Goal: Use online tool/utility: Utilize a website feature to perform a specific function

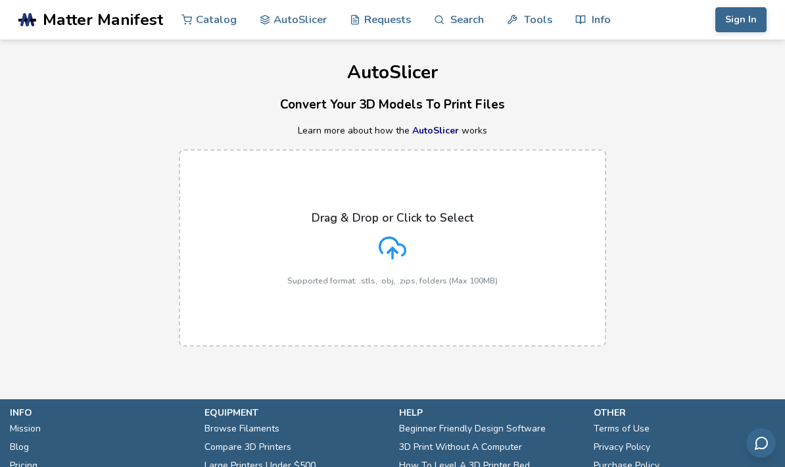
click at [427, 247] on div "Drag & Drop or Click to Select Supported format: .stls, .obj, .zips, folders (M…" at bounding box center [392, 248] width 210 height 74
click at [0, 0] on input "Drag & Drop or Click to Select Supported format: .stls, .obj, .zips, folders (M…" at bounding box center [0, 0] width 0 height 0
click at [479, 265] on div "Drag & Drop or Click to Select Supported format: .stls, .obj, .zips, folders (M…" at bounding box center [392, 248] width 210 height 74
click at [0, 0] on input "Drag & Drop or Click to Select Supported format: .stls, .obj, .zips, folders (M…" at bounding box center [0, 0] width 0 height 0
click at [402, 251] on icon at bounding box center [393, 248] width 28 height 28
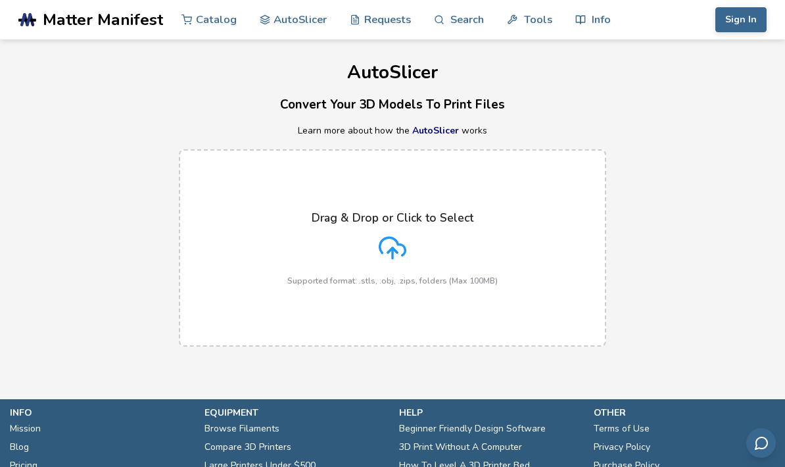
click at [0, 0] on input "Drag & Drop or Click to Select Supported format: .stls, .obj, .zips, folders (M…" at bounding box center [0, 0] width 0 height 0
click at [471, 245] on div "Drag & Drop or Click to Select Supported format: .stls, .obj, .zips, folders (M…" at bounding box center [392, 248] width 210 height 74
click at [0, 0] on input "Drag & Drop or Click to Select Supported format: .stls, .obj, .zips, folders (M…" at bounding box center [0, 0] width 0 height 0
click at [291, 266] on div "Drag & Drop or Click to Select Supported format: .stls, .obj, .zips, folders (M…" at bounding box center [392, 248] width 210 height 74
click at [0, 0] on input "Drag & Drop or Click to Select Supported format: .stls, .obj, .zips, folders (M…" at bounding box center [0, 0] width 0 height 0
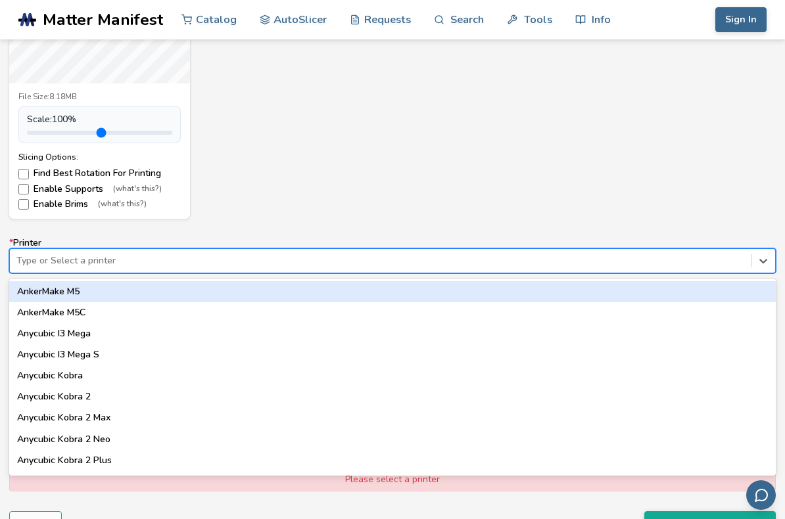
scroll to position [663, 0]
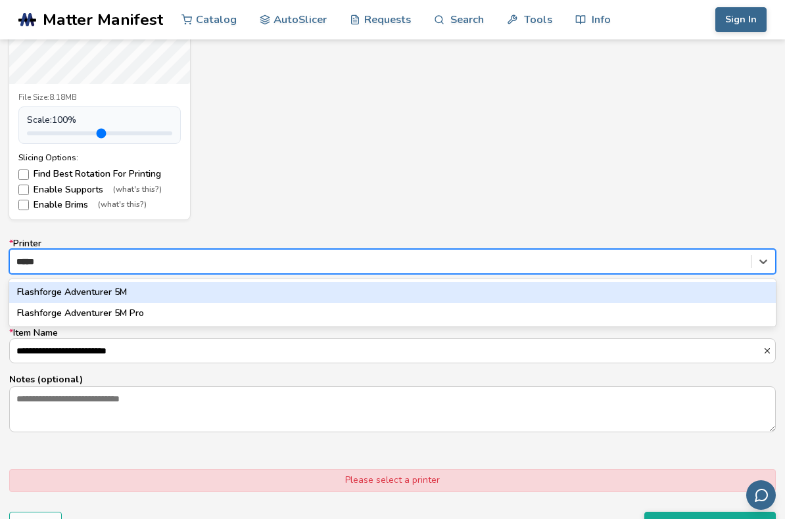
click at [39, 287] on div "Flashforge Adventurer 5M" at bounding box center [392, 292] width 766 height 21
type input "*****"
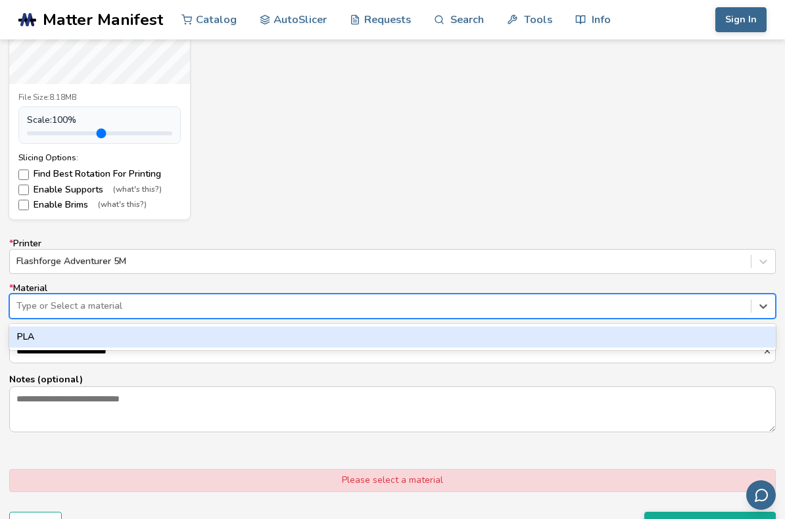
click at [82, 338] on div "PLA" at bounding box center [392, 337] width 766 height 21
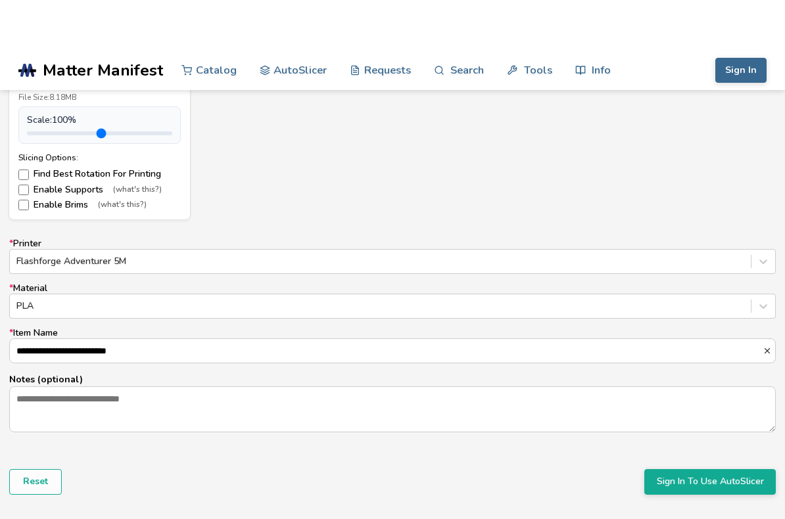
scroll to position [715, 0]
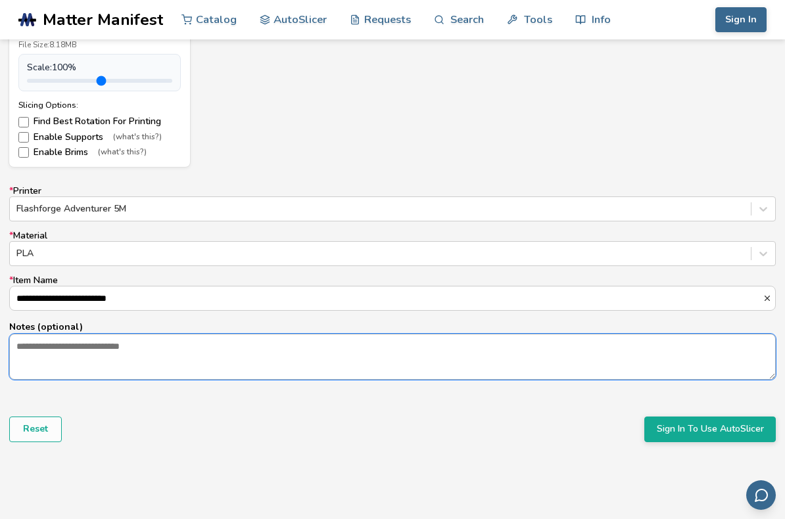
click at [126, 362] on textarea "Notes (optional)" at bounding box center [392, 357] width 765 height 45
type textarea "******"
click at [699, 427] on button "Sign In To Use AutoSlicer" at bounding box center [709, 429] width 131 height 25
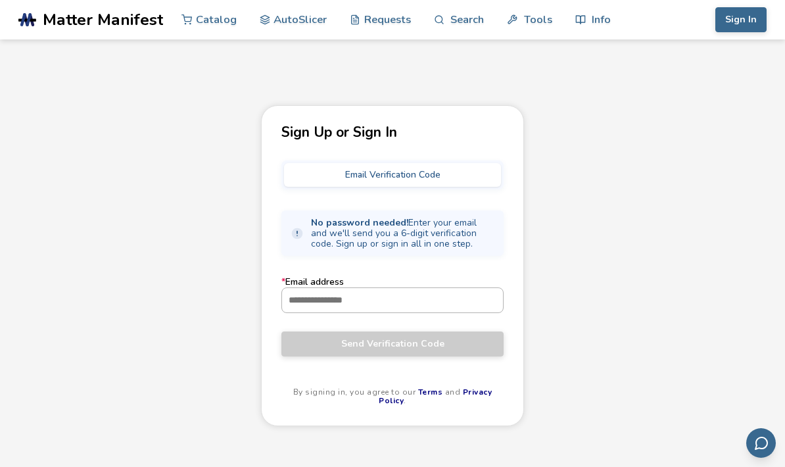
click at [445, 292] on input "* Email address" at bounding box center [392, 300] width 221 height 24
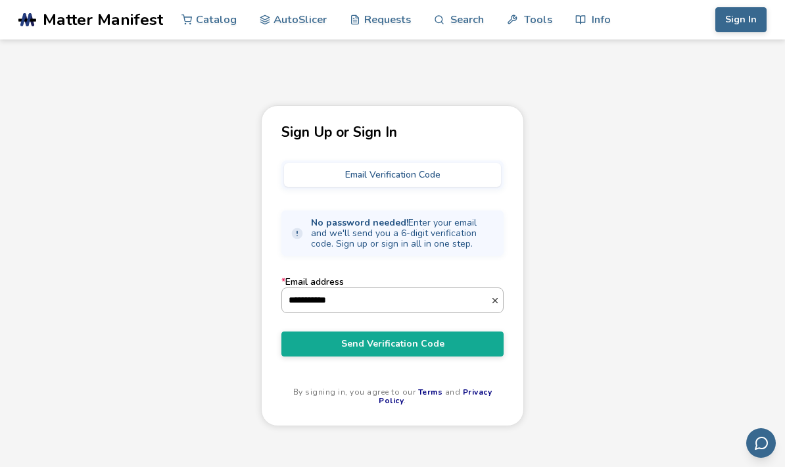
type input "**********"
click at [369, 341] on span "Send Verification Code" at bounding box center [392, 344] width 202 height 11
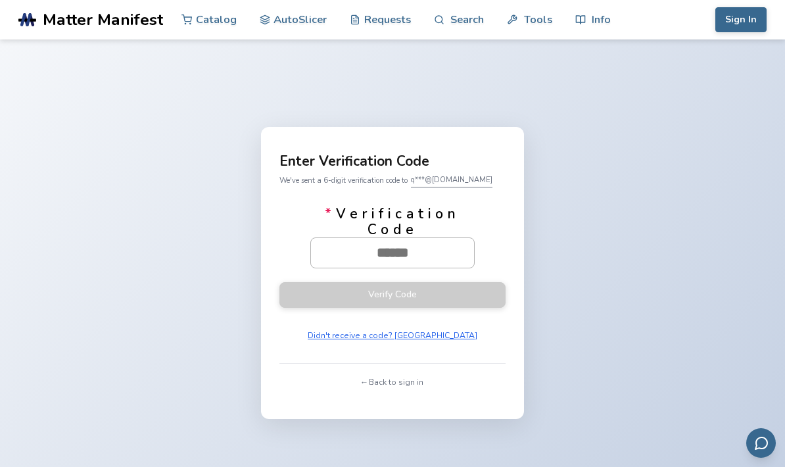
click at [416, 252] on input "* Verification Code" at bounding box center [392, 252] width 163 height 29
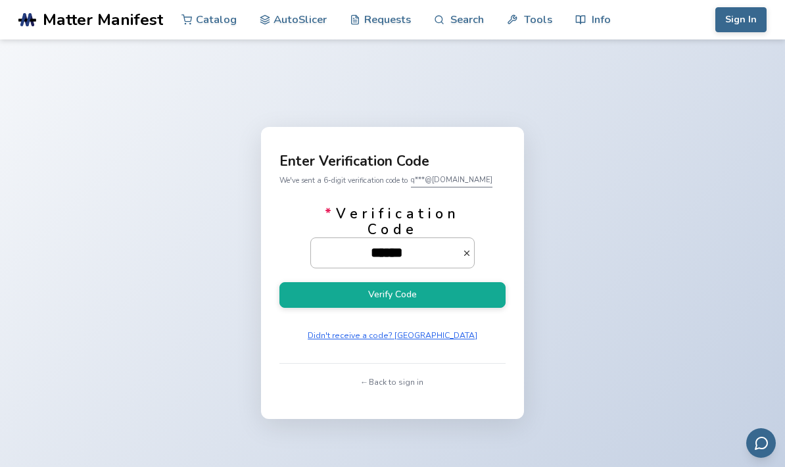
type input "******"
click at [392, 296] on button "Verify Code" at bounding box center [392, 295] width 226 height 26
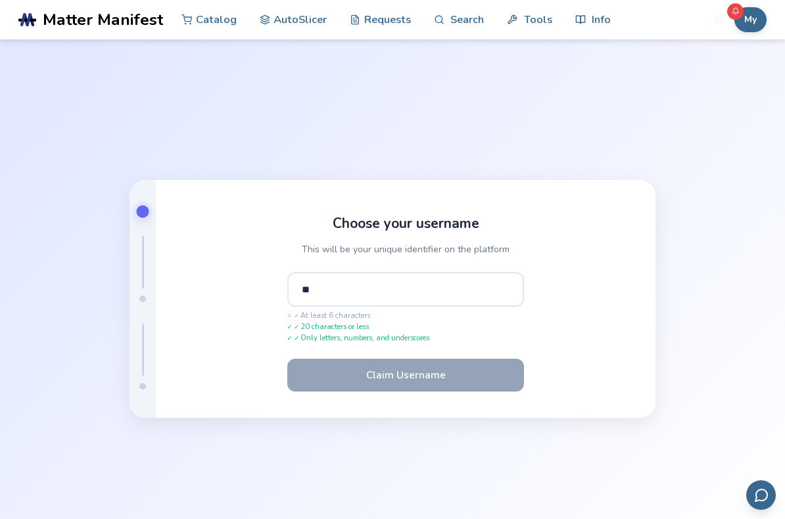
type input "*"
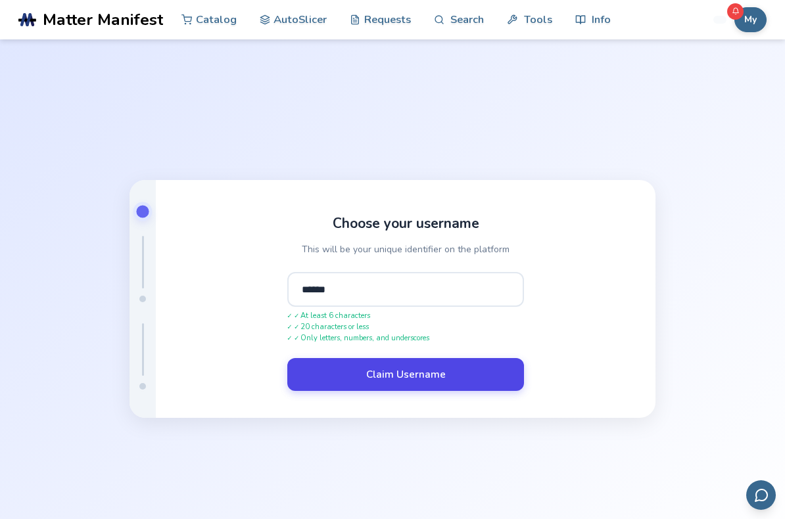
type input "******"
click at [391, 381] on button "Claim Username" at bounding box center [405, 374] width 237 height 33
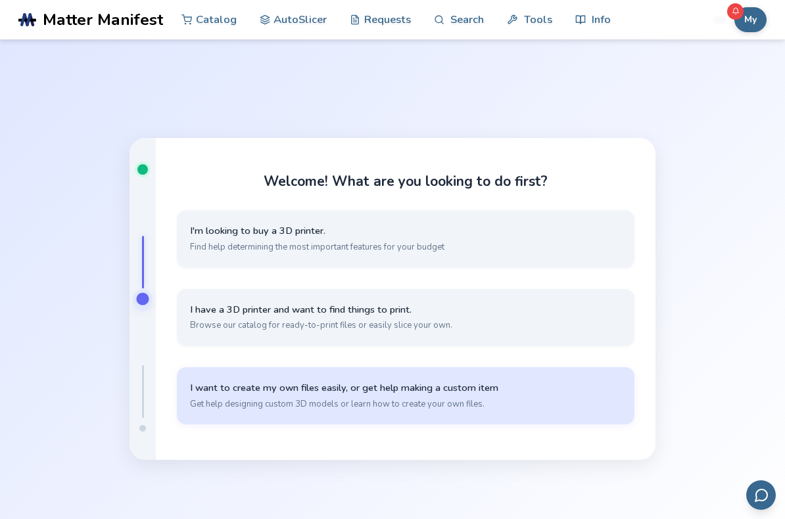
click at [592, 402] on button "I want to create my own files easily, or get help making a custom item Get help…" at bounding box center [405, 395] width 457 height 57
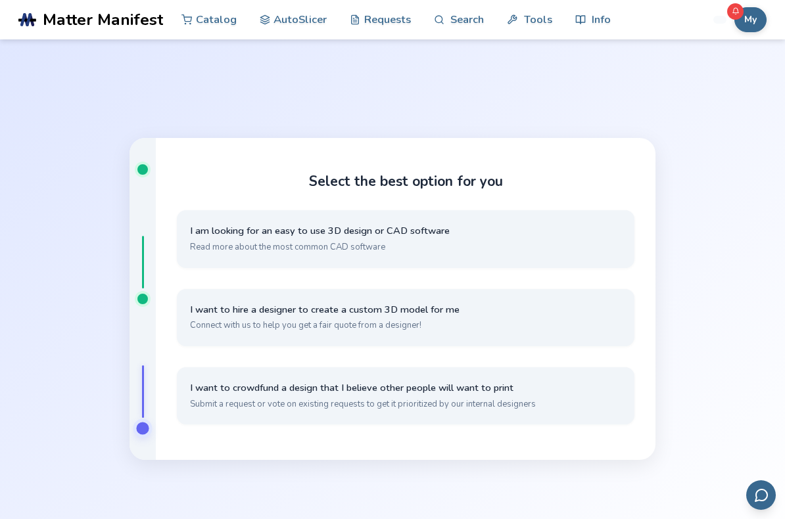
click at [551, 405] on button "I want to crowdfund a design that I believe other people will want to print Sub…" at bounding box center [405, 395] width 457 height 57
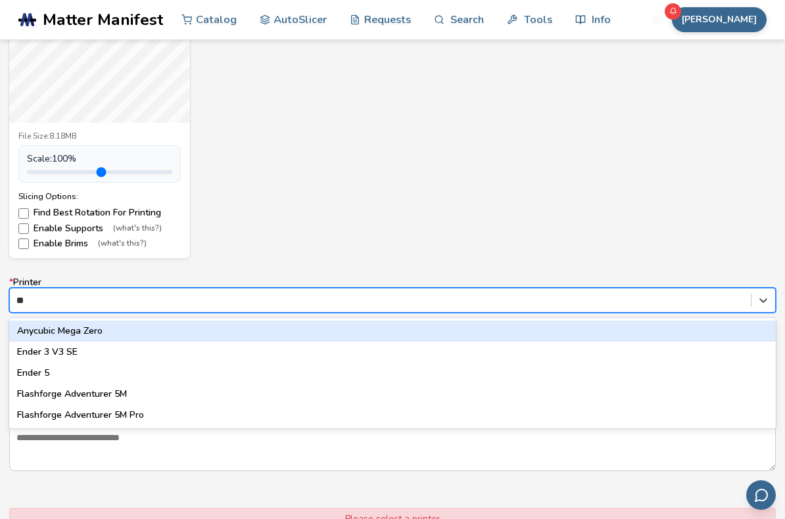
scroll to position [623, 0]
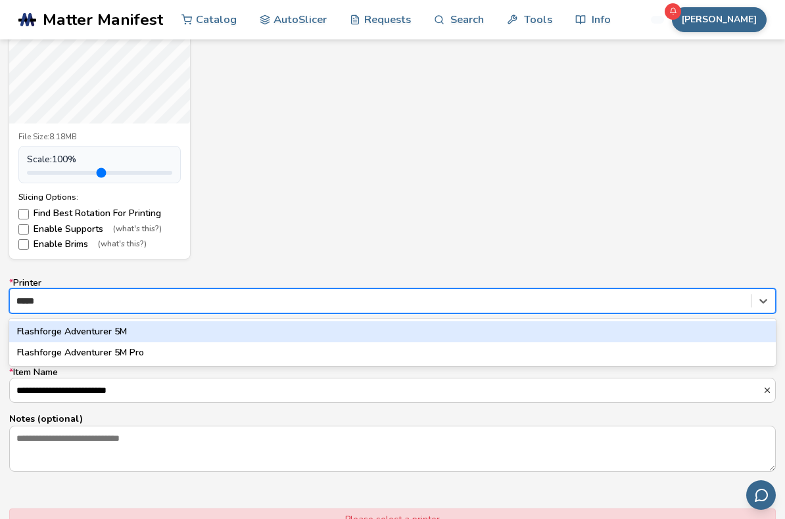
click at [185, 330] on div "Flashforge Adventurer 5M" at bounding box center [392, 331] width 766 height 21
type input "*****"
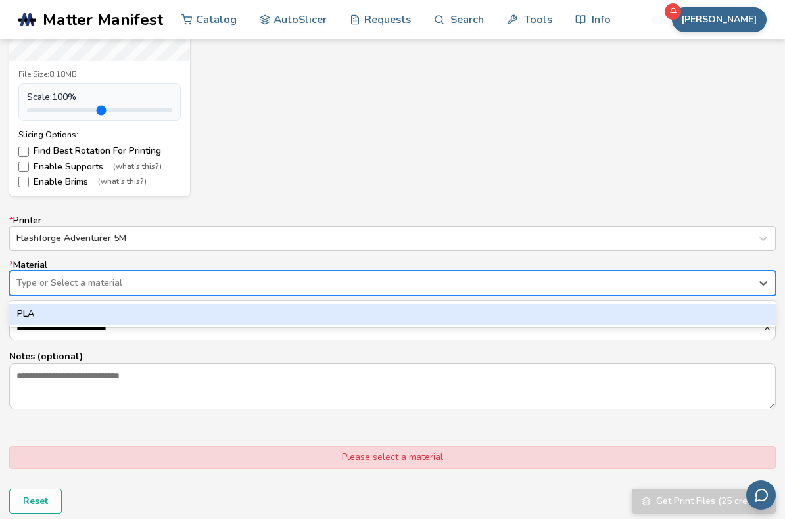
scroll to position [685, 0]
click at [356, 319] on div "PLA" at bounding box center [392, 314] width 766 height 21
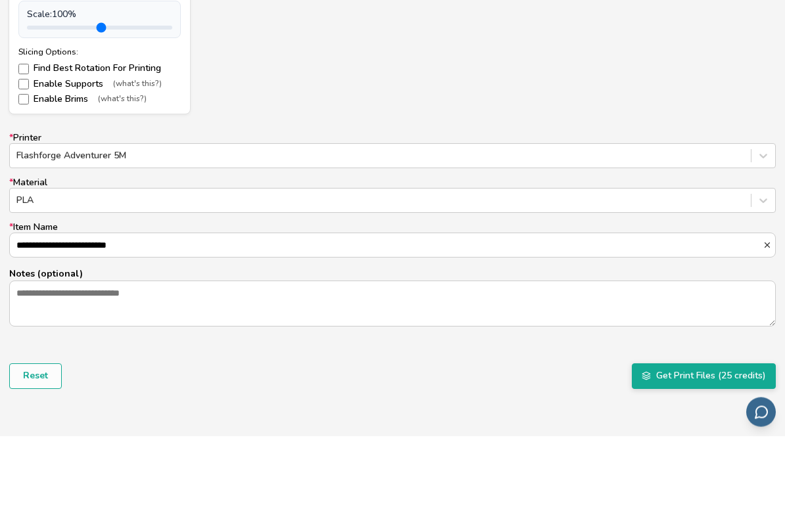
scroll to position [774, 0]
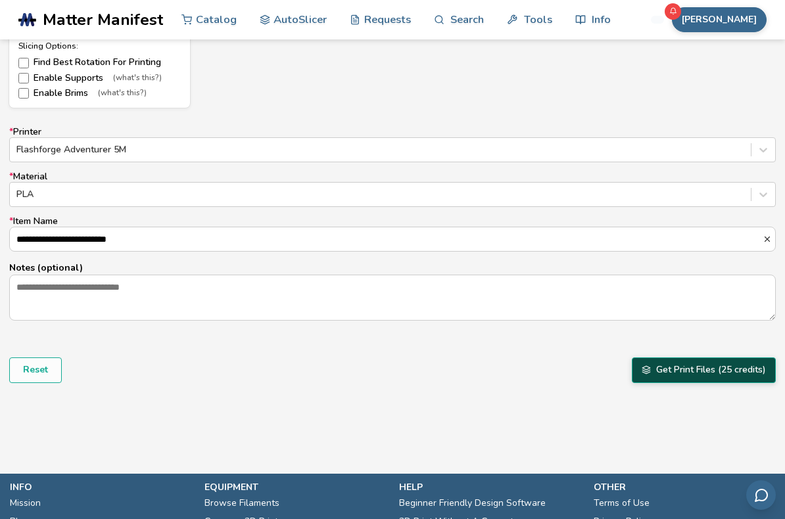
click at [669, 372] on button "Get Print Files (25 credits)" at bounding box center [704, 370] width 144 height 25
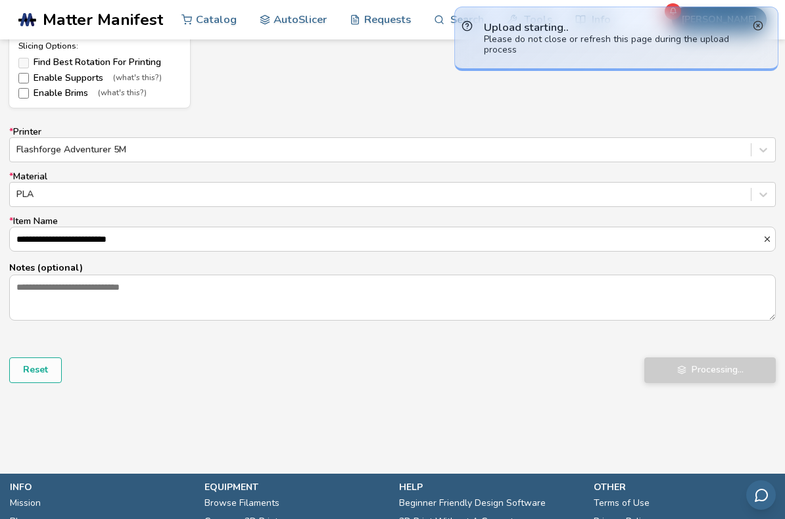
click at [761, 22] on circle at bounding box center [757, 25] width 9 height 9
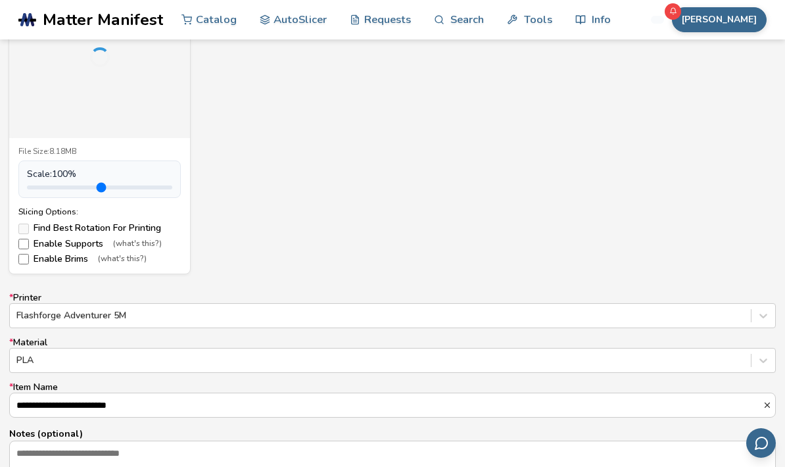
scroll to position [608, 0]
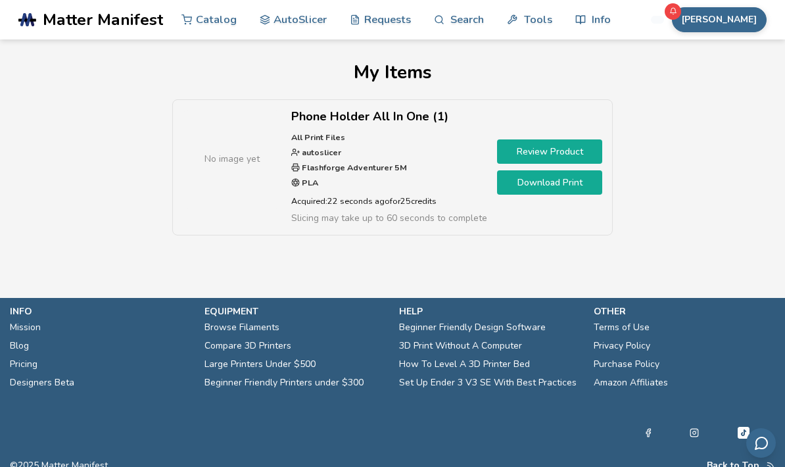
click at [584, 186] on link "Download Print" at bounding box center [549, 182] width 105 height 24
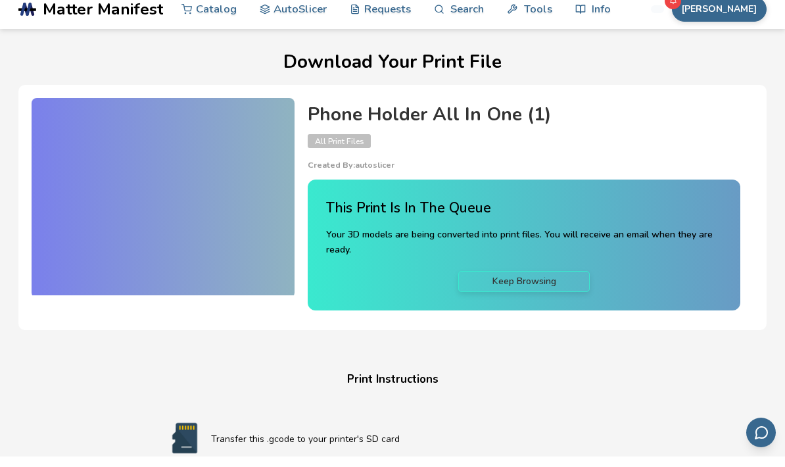
scroll to position [11, 0]
